Goal: Transaction & Acquisition: Purchase product/service

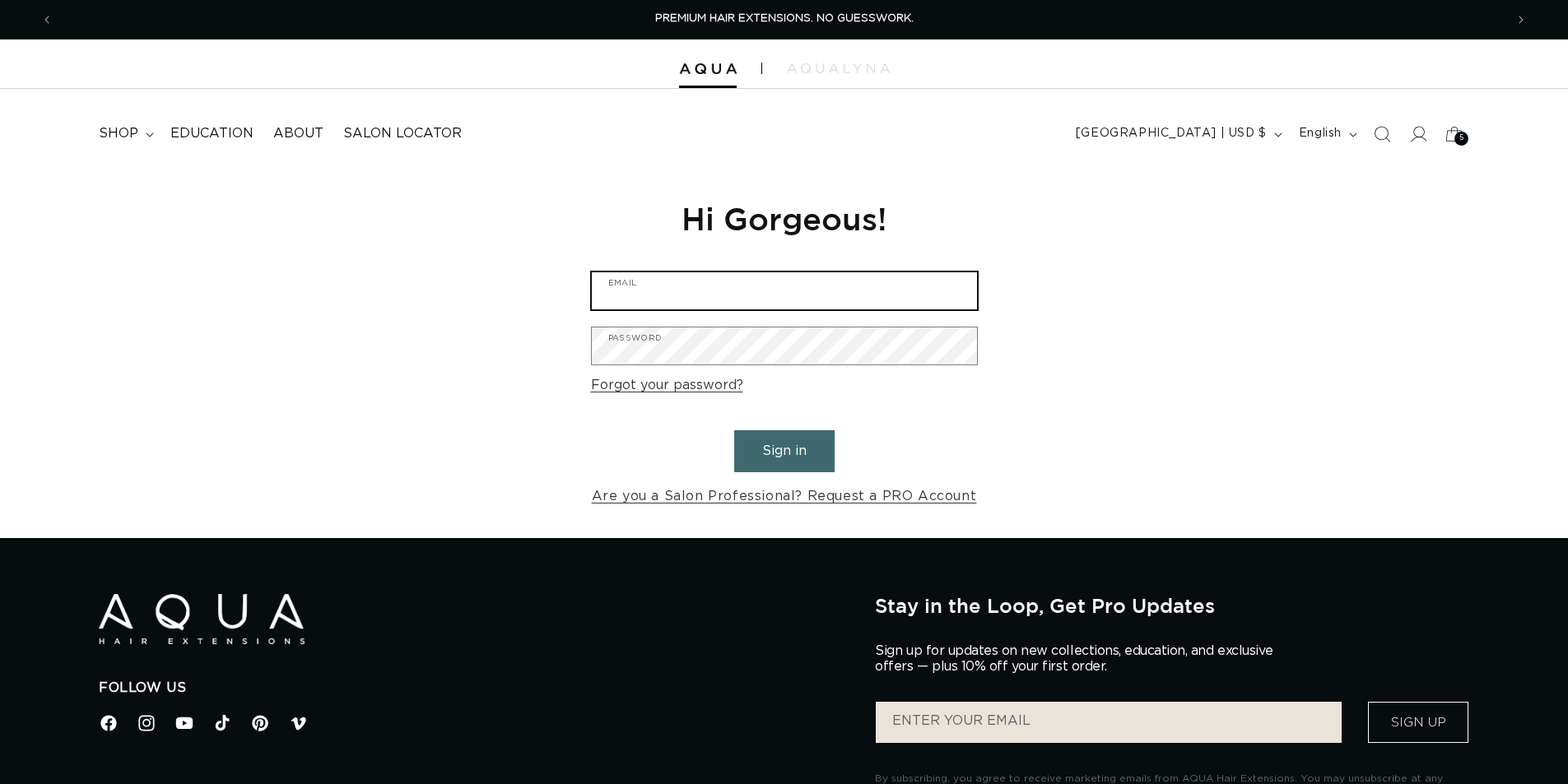
click at [700, 273] on input "Email" at bounding box center [784, 291] width 385 height 37
type input "hair.bymeggyy@gmail.com"
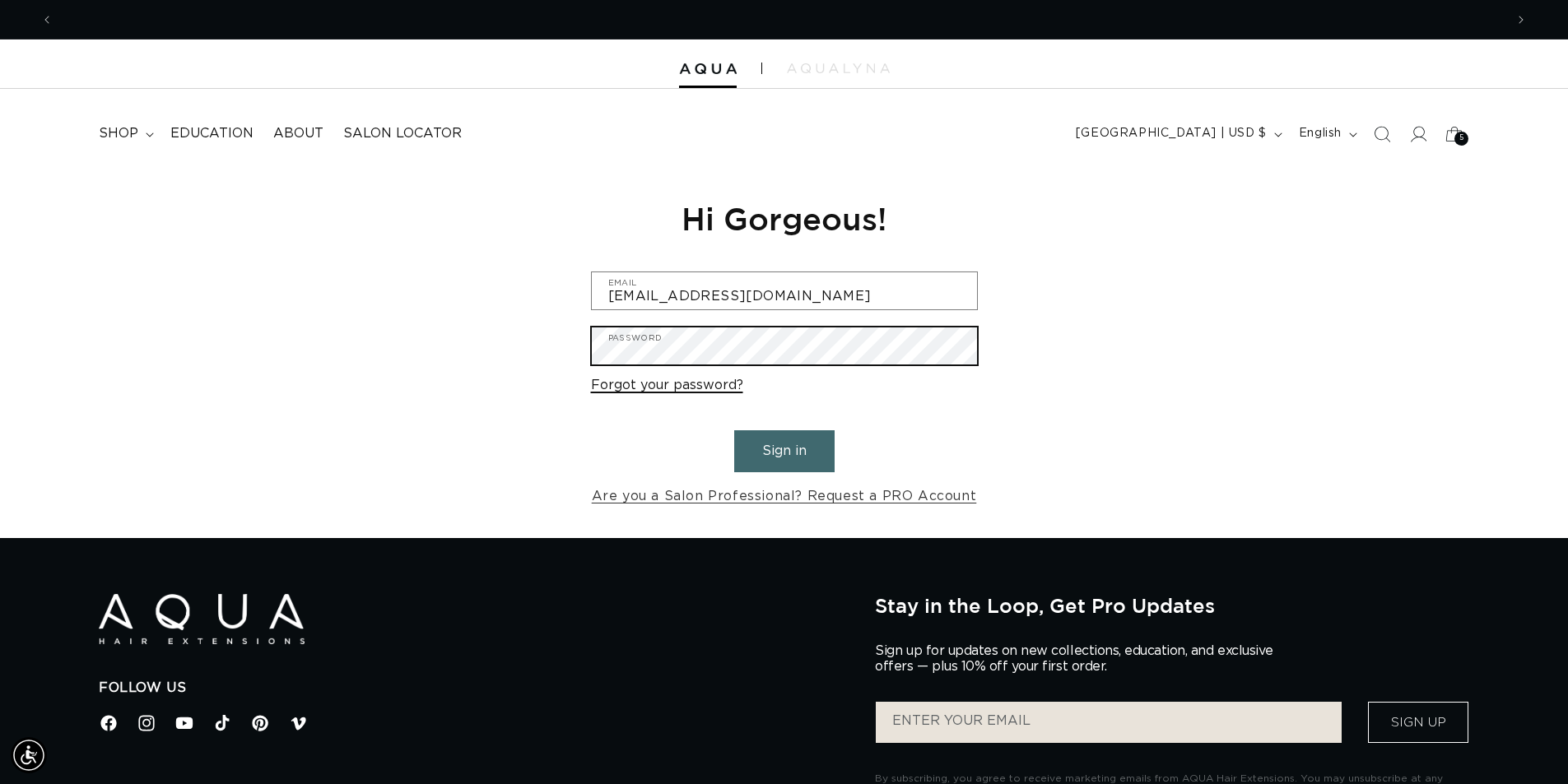
scroll to position [0, 2902]
click at [734, 431] on button "Sign in" at bounding box center [784, 451] width 100 height 42
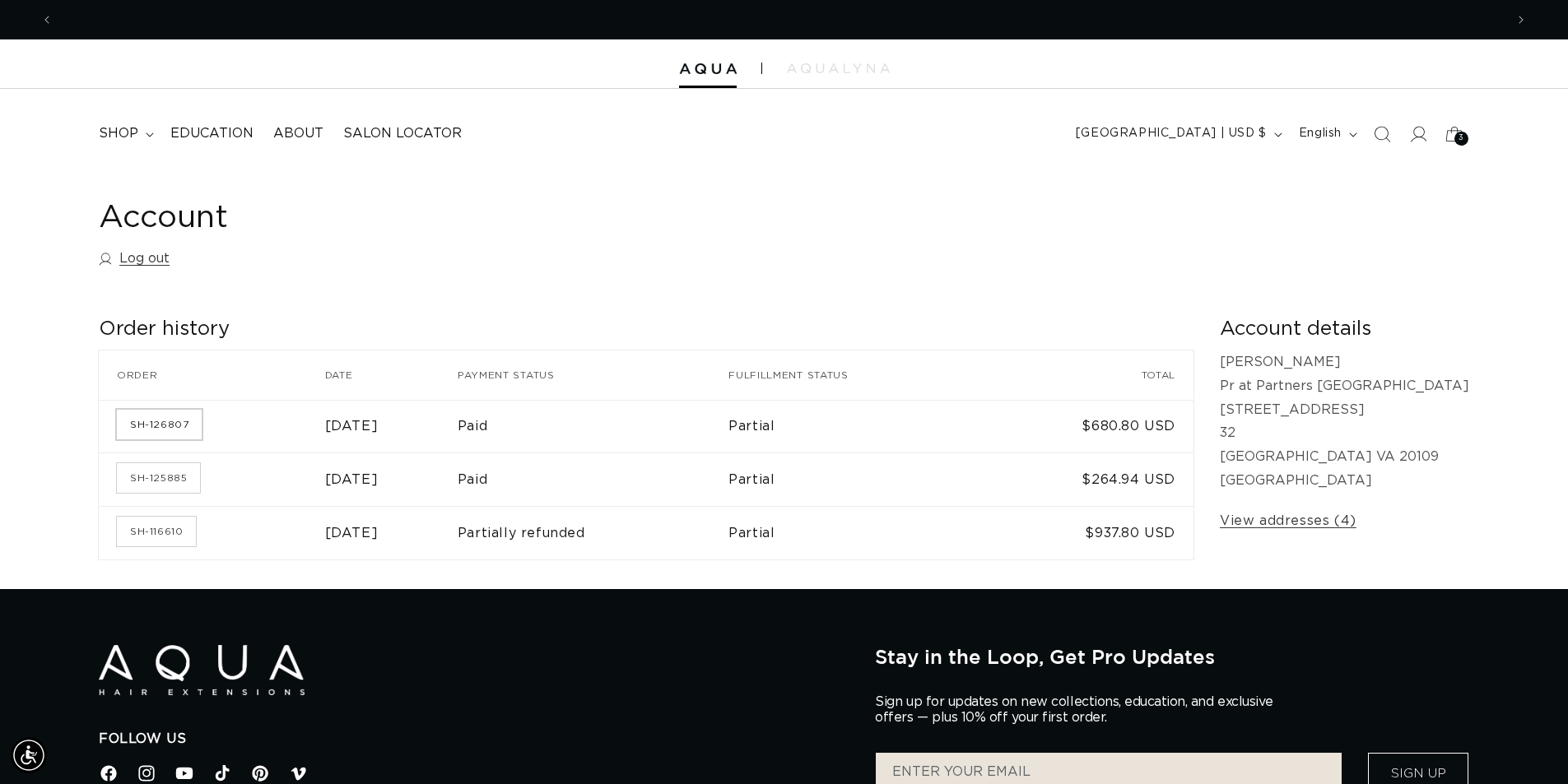
scroll to position [0, 1451]
click at [122, 133] on span "shop" at bounding box center [118, 134] width 40 height 18
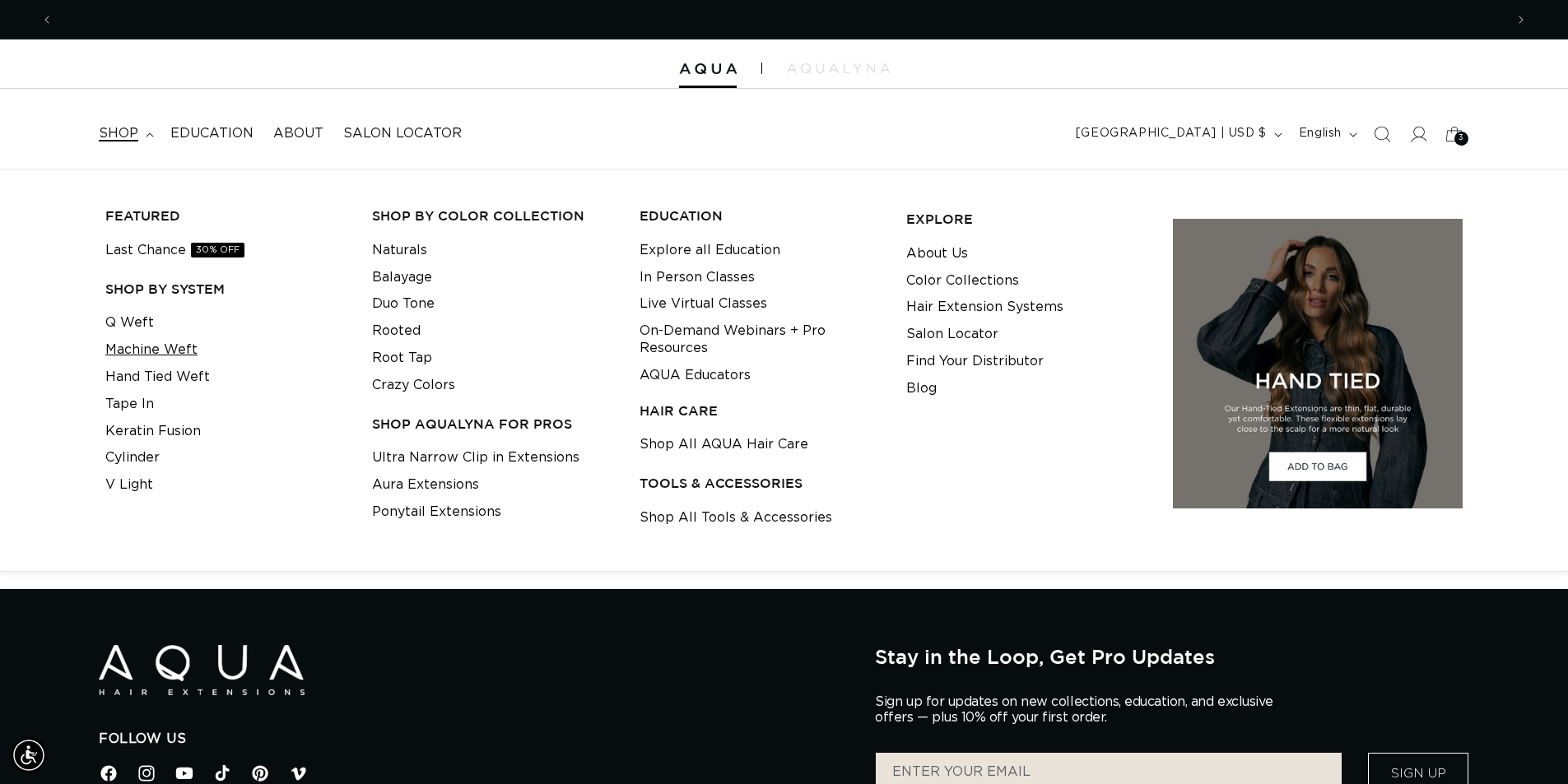
scroll to position [0, 2902]
click at [163, 341] on link "Machine Weft" at bounding box center [151, 350] width 92 height 27
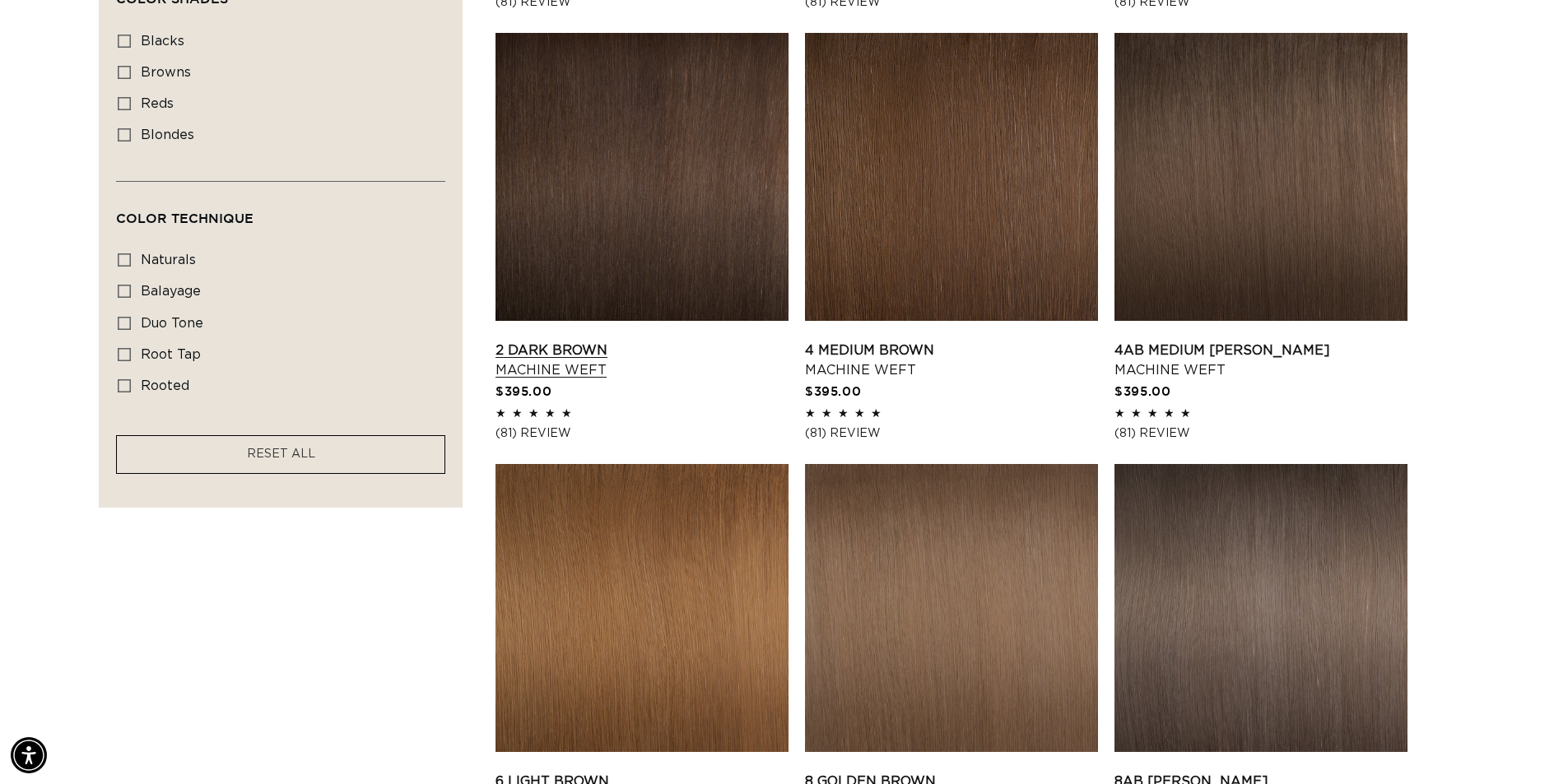
click at [594, 341] on link "2 Dark Brown Machine Weft" at bounding box center [642, 360] width 293 height 40
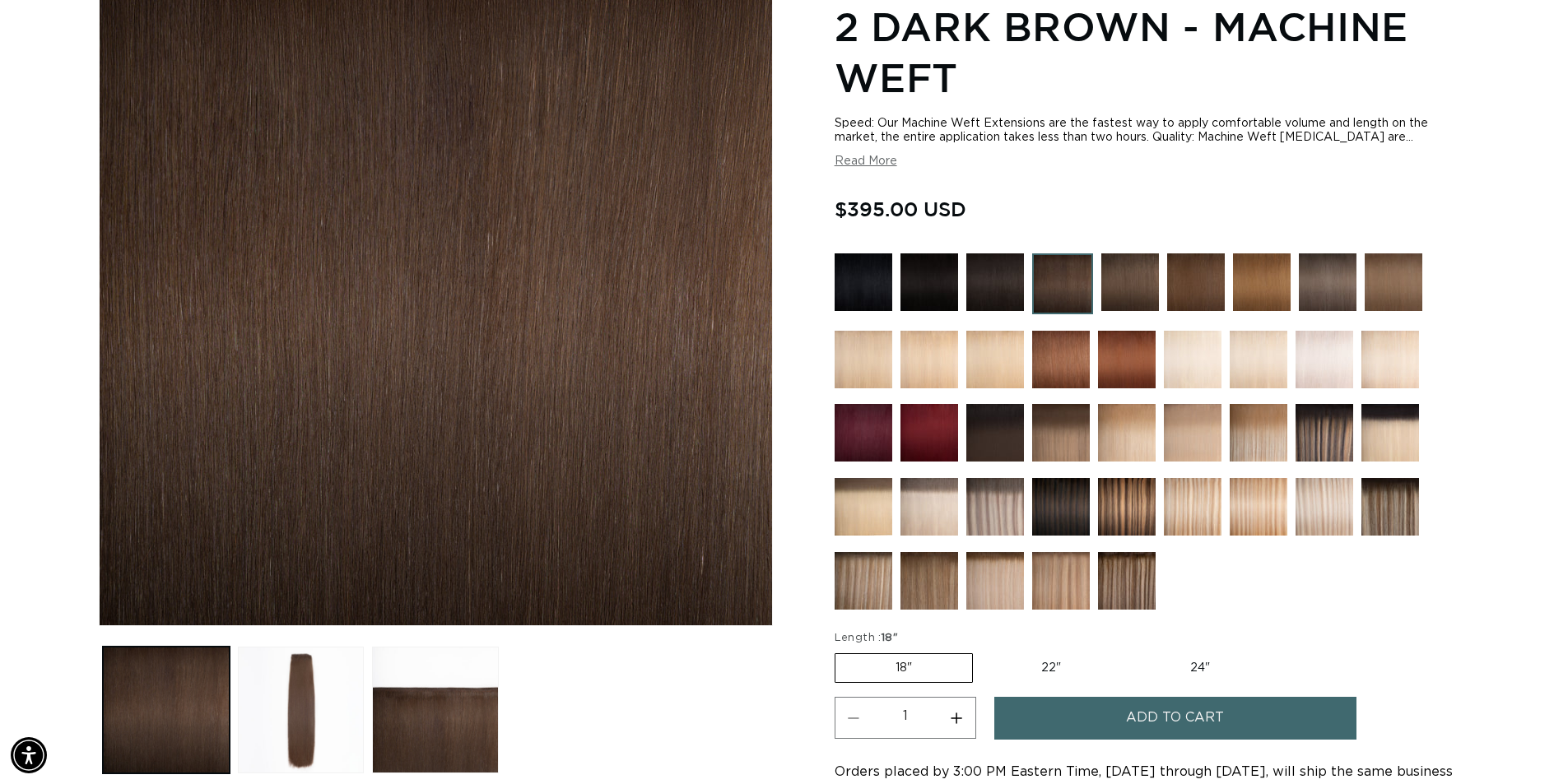
click at [1086, 698] on button "Add to cart" at bounding box center [1175, 717] width 362 height 42
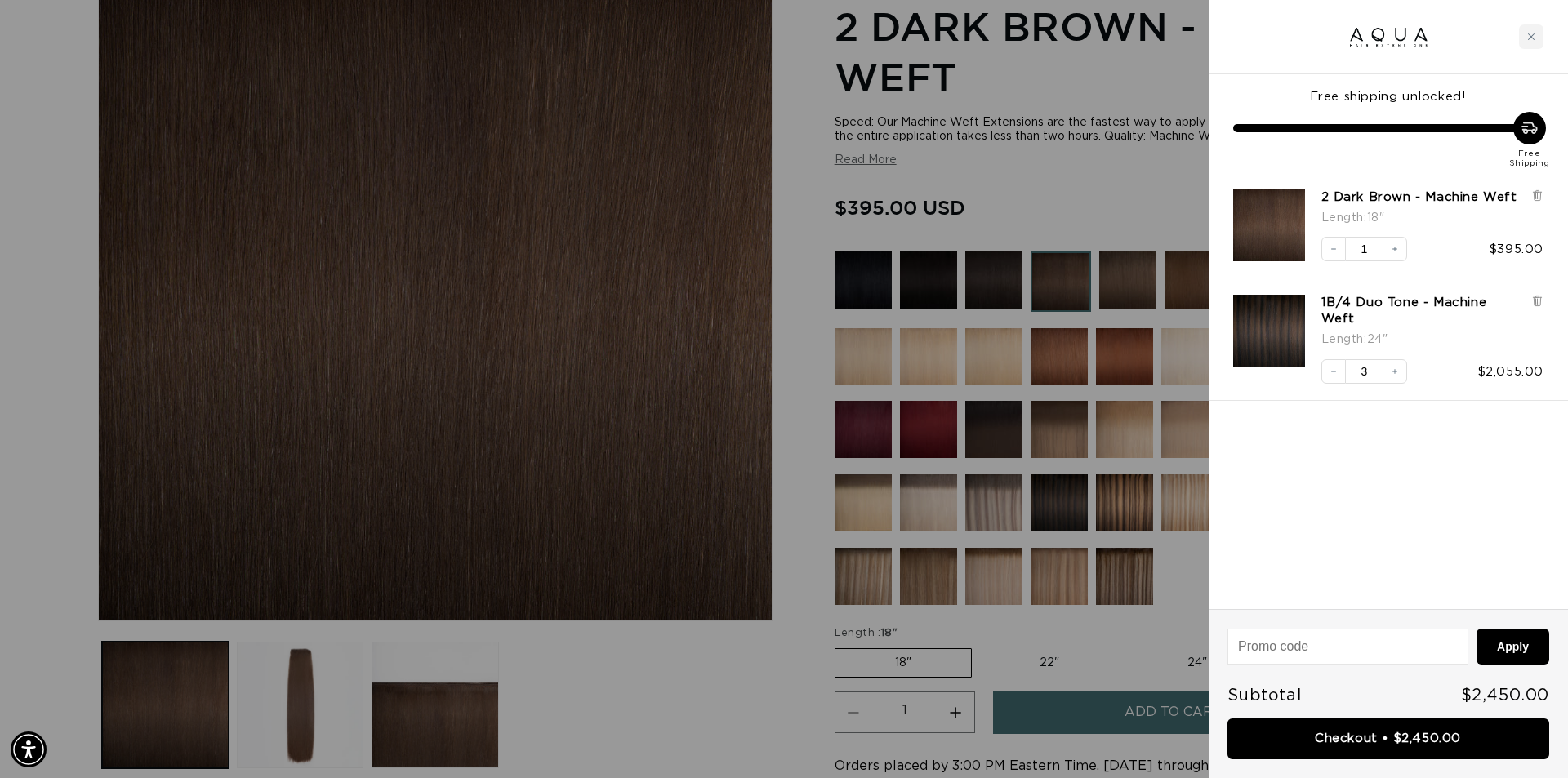
scroll to position [0, 1452]
click at [1543, 305] on icon at bounding box center [1537, 300] width 12 height 12
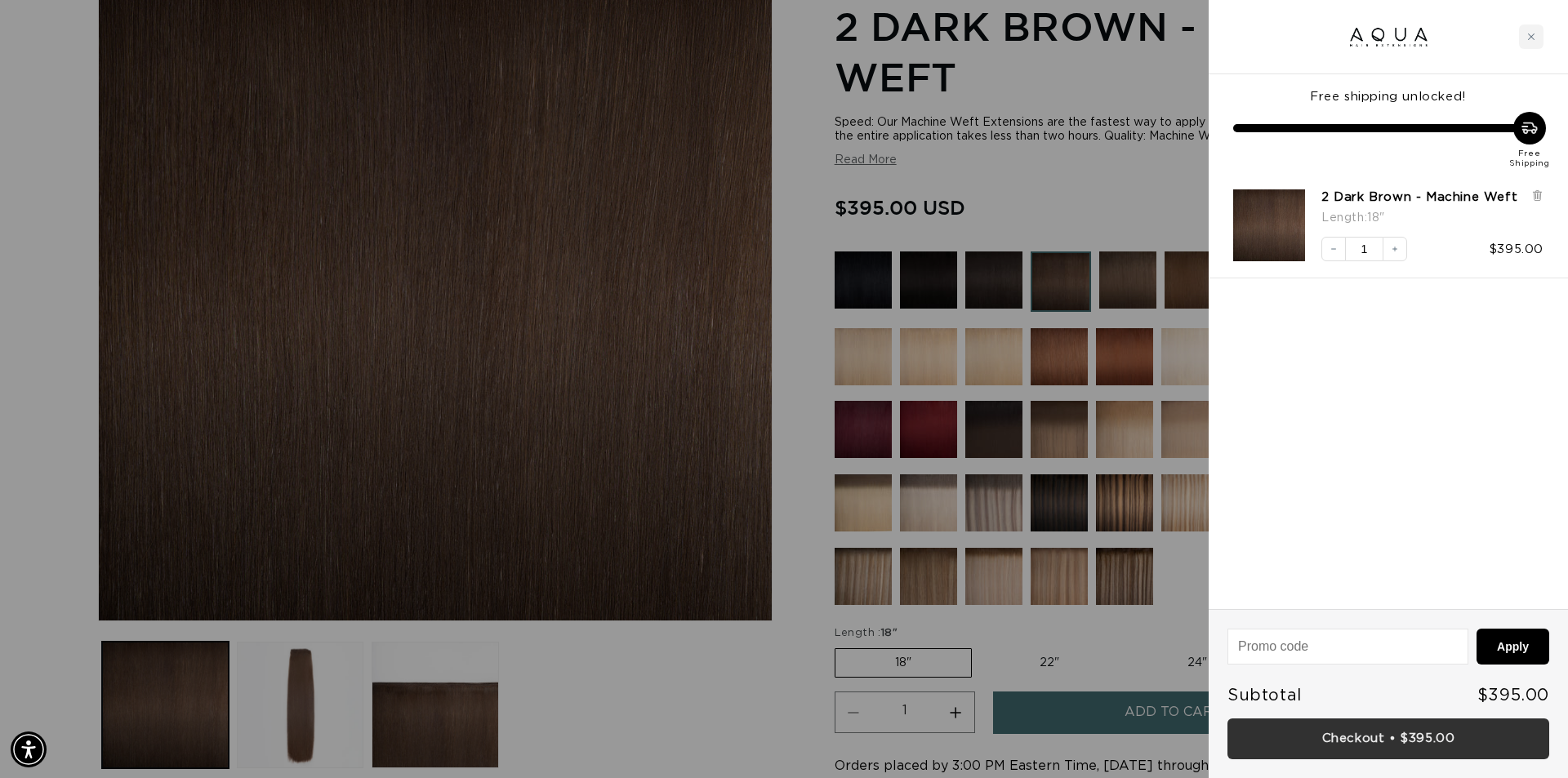
click at [1434, 749] on link "Checkout • $395.00" at bounding box center [1388, 739] width 321 height 41
